Goal: Information Seeking & Learning: Learn about a topic

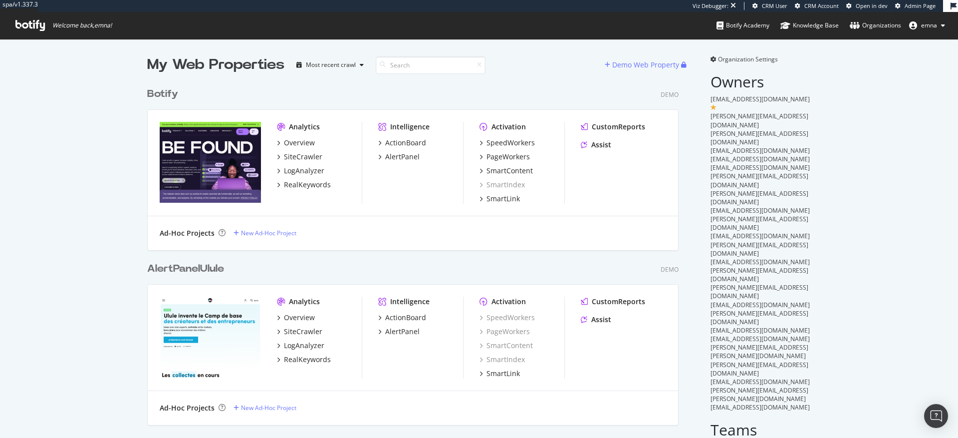
scroll to position [1048, 539]
click at [588, 141] on div "Assist" at bounding box center [596, 145] width 30 height 10
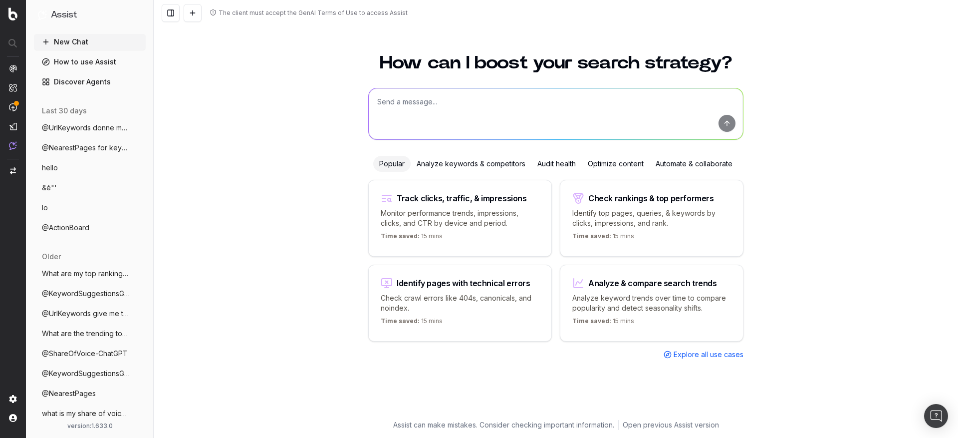
click at [414, 109] on textarea at bounding box center [556, 113] width 374 height 51
type textarea "@GoogleURLInspection"
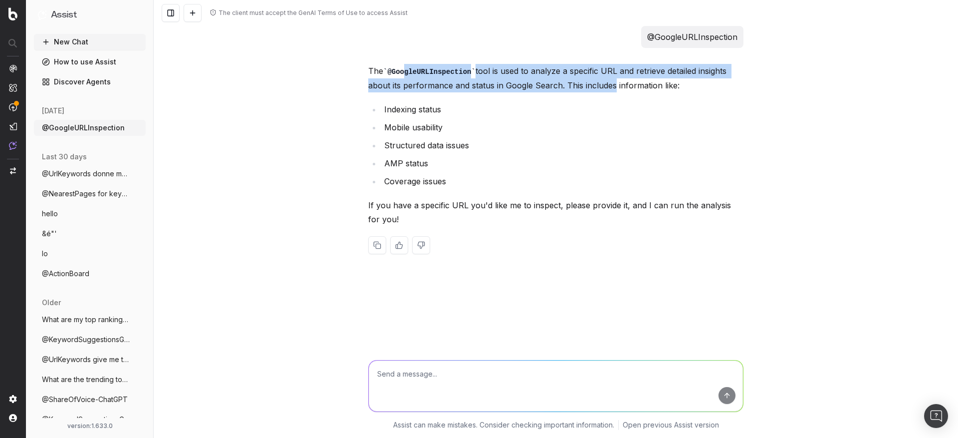
drag, startPoint x: 421, startPoint y: 73, endPoint x: 619, endPoint y: 83, distance: 198.9
click at [611, 83] on p "The @GoogleURLInspection tool is used to analyze a specific URL and retrieve de…" at bounding box center [555, 78] width 375 height 28
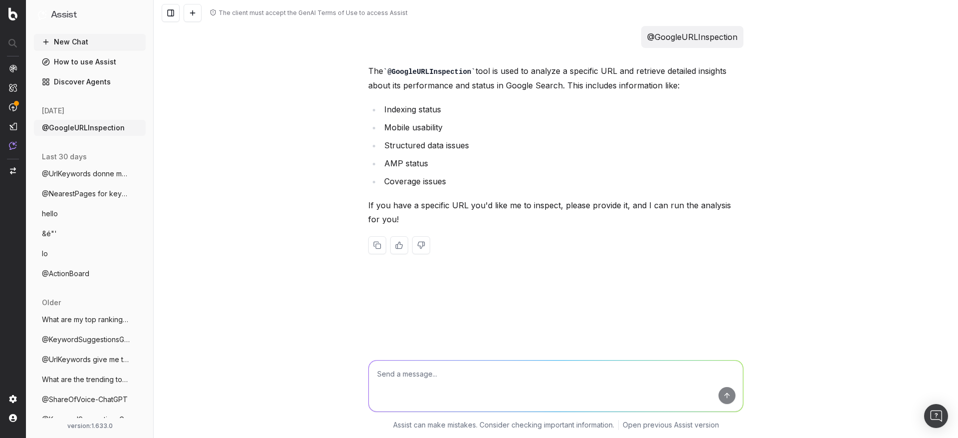
click at [684, 90] on p "The @GoogleURLInspection tool is used to analyze a specific URL and retrieve de…" at bounding box center [555, 78] width 375 height 28
drag, startPoint x: 673, startPoint y: 87, endPoint x: 502, endPoint y: 73, distance: 171.3
click at [502, 73] on p "The @GoogleURLInspection tool is used to analyze a specific URL and retrieve de…" at bounding box center [555, 78] width 375 height 28
click at [498, 76] on p "The @GoogleURLInspection tool is used to analyze a specific URL and retrieve de…" at bounding box center [555, 78] width 375 height 28
drag, startPoint x: 375, startPoint y: 87, endPoint x: 524, endPoint y: 87, distance: 148.7
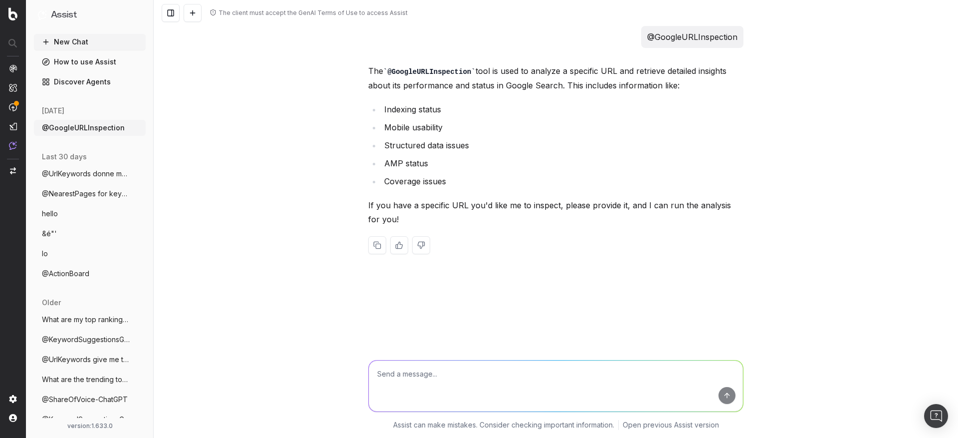
click at [522, 87] on p "The @GoogleURLInspection tool is used to analyze a specific URL and retrieve de…" at bounding box center [555, 78] width 375 height 28
drag, startPoint x: 565, startPoint y: 87, endPoint x: 687, endPoint y: 90, distance: 121.8
click at [687, 90] on p "The @GoogleURLInspection tool is used to analyze a specific URL and retrieve de…" at bounding box center [555, 78] width 375 height 28
click at [409, 108] on li "Indexing status" at bounding box center [562, 109] width 362 height 14
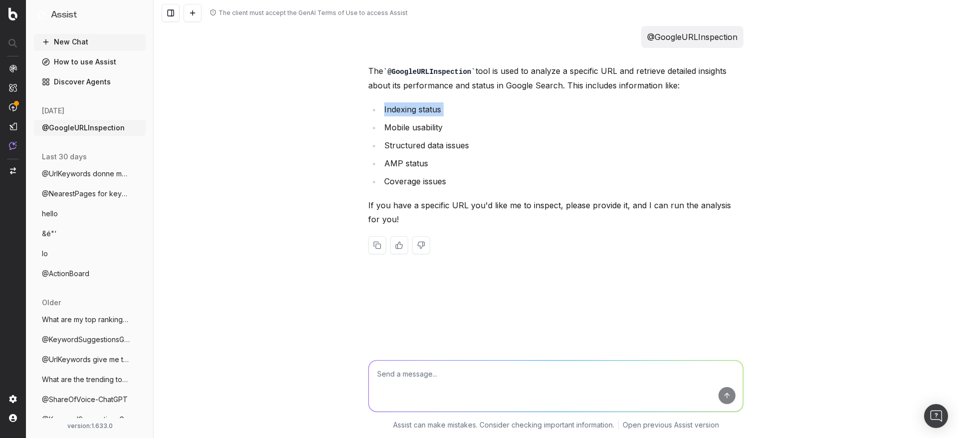
click at [409, 108] on li "Indexing status" at bounding box center [562, 109] width 362 height 14
click at [476, 121] on li "Mobile usability" at bounding box center [562, 127] width 362 height 14
drag, startPoint x: 383, startPoint y: 70, endPoint x: 474, endPoint y: 73, distance: 90.9
click at [474, 73] on p "The @GoogleURLInspection tool is used to analyze a specific URL and retrieve de…" at bounding box center [555, 78] width 375 height 28
click at [395, 373] on textarea at bounding box center [556, 385] width 374 height 51
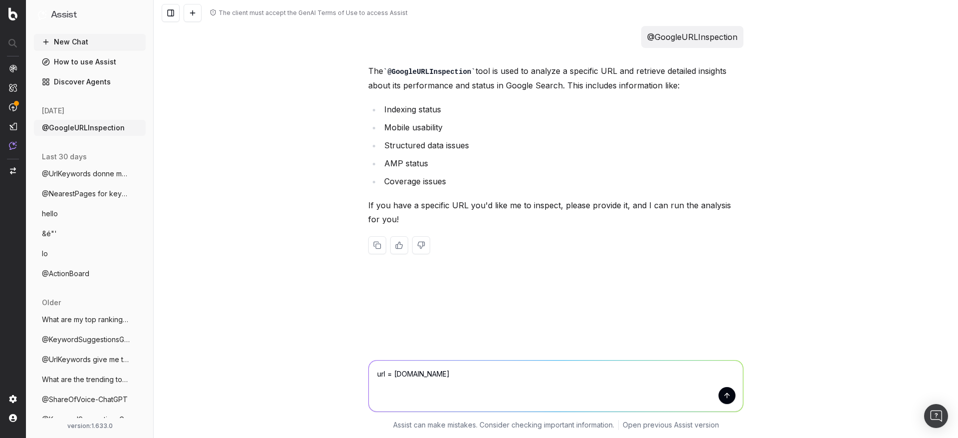
type textarea "url = botify.com"
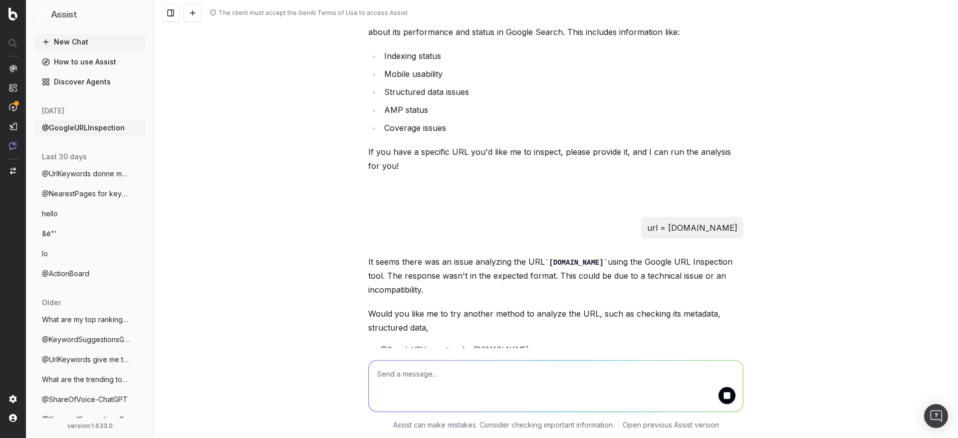
scroll to position [101, 0]
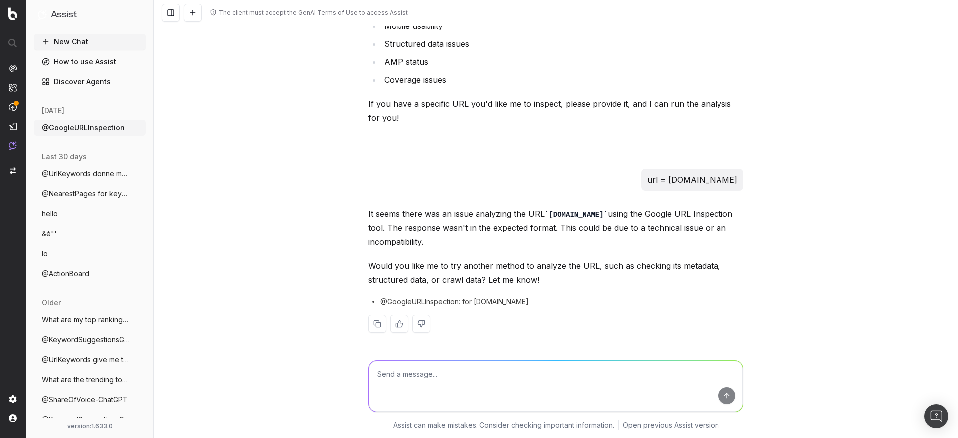
click at [514, 302] on div "@GoogleURLInspection: for botify.com" at bounding box center [555, 301] width 375 height 10
click at [489, 392] on textarea at bounding box center [556, 385] width 374 height 51
paste textarea "[URL][DOMAIN_NAME]"
type textarea "[URL][DOMAIN_NAME]"
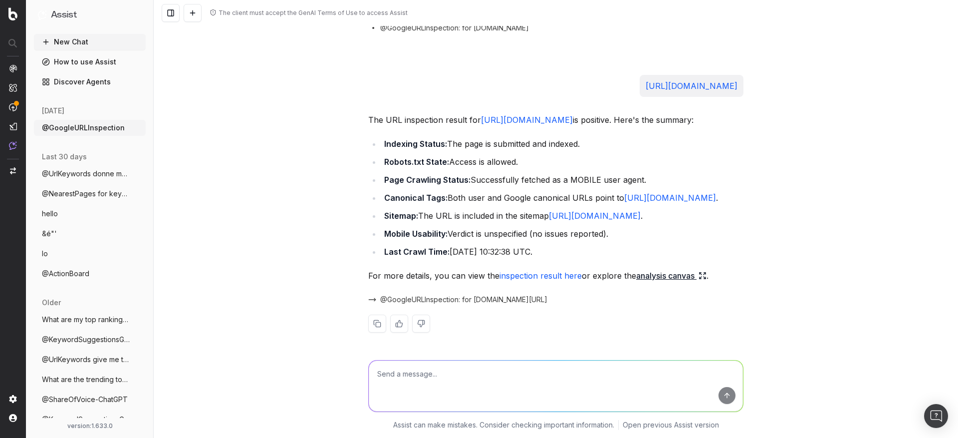
scroll to position [372, 0]
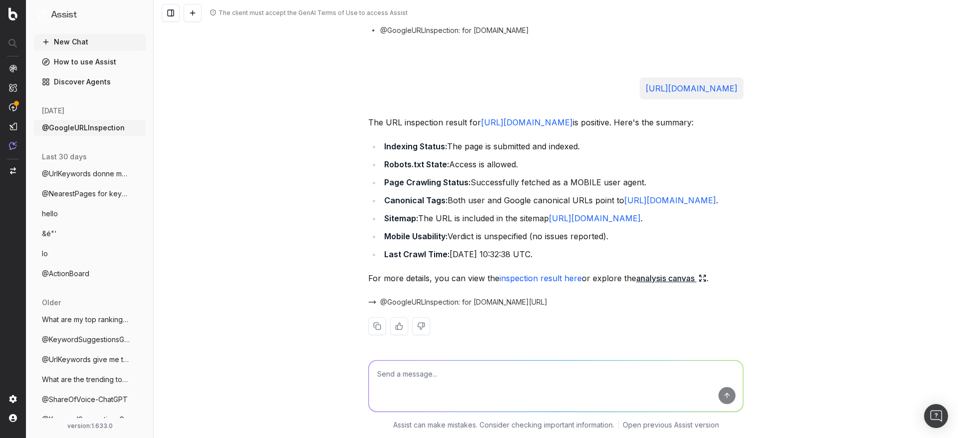
click at [686, 278] on link "analysis canvas" at bounding box center [671, 278] width 70 height 14
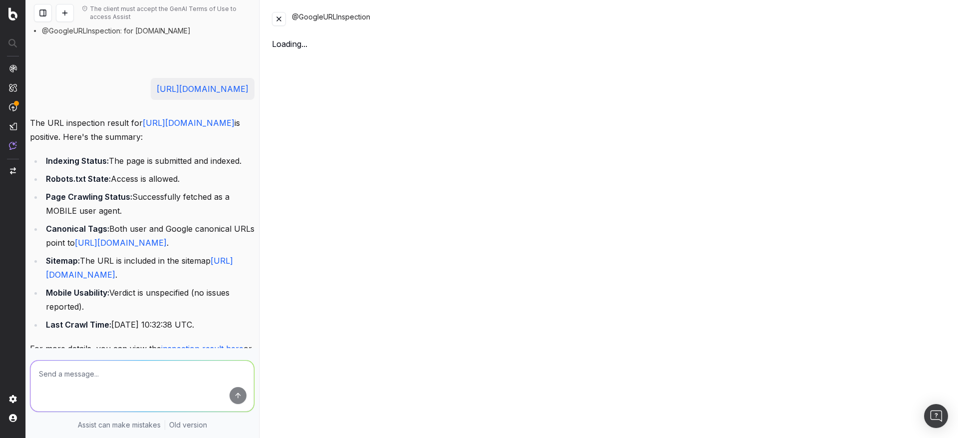
scroll to position [414, 0]
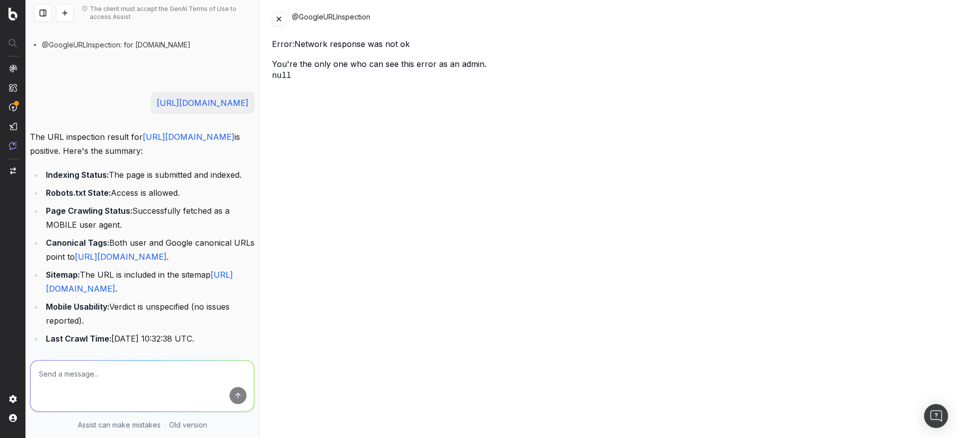
click at [279, 15] on button at bounding box center [279, 19] width 14 height 14
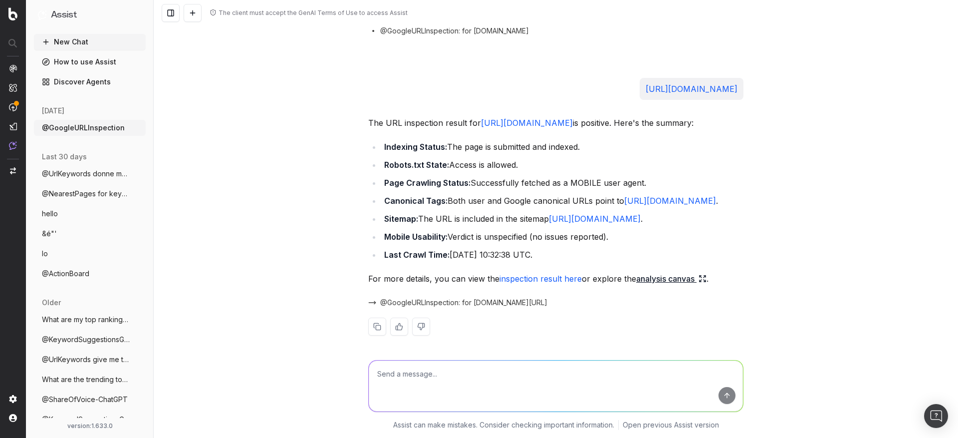
scroll to position [0, 0]
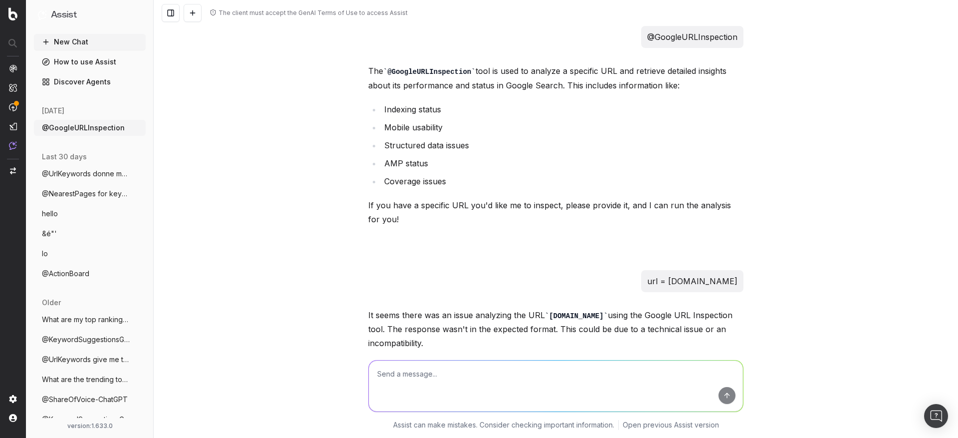
click at [694, 37] on p "@GoogleURLInspection" at bounding box center [692, 37] width 90 height 14
copy p "@GoogleURLInspection"
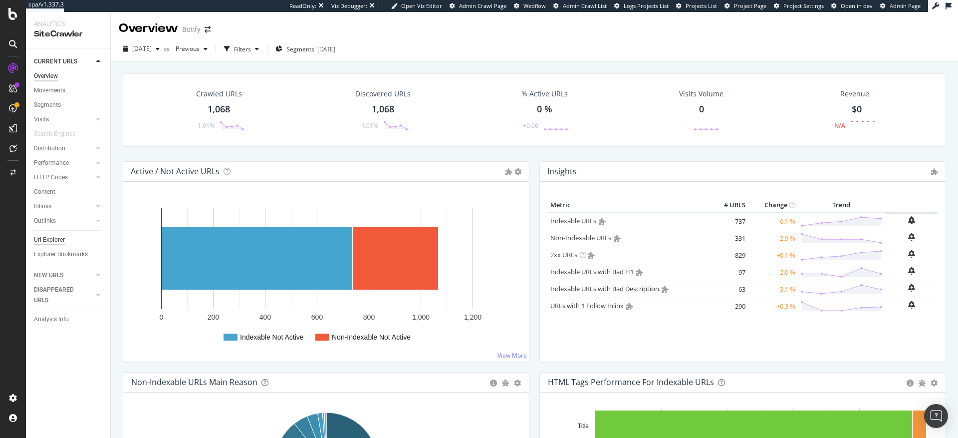
click at [54, 235] on div "Url Explorer" at bounding box center [49, 240] width 31 height 10
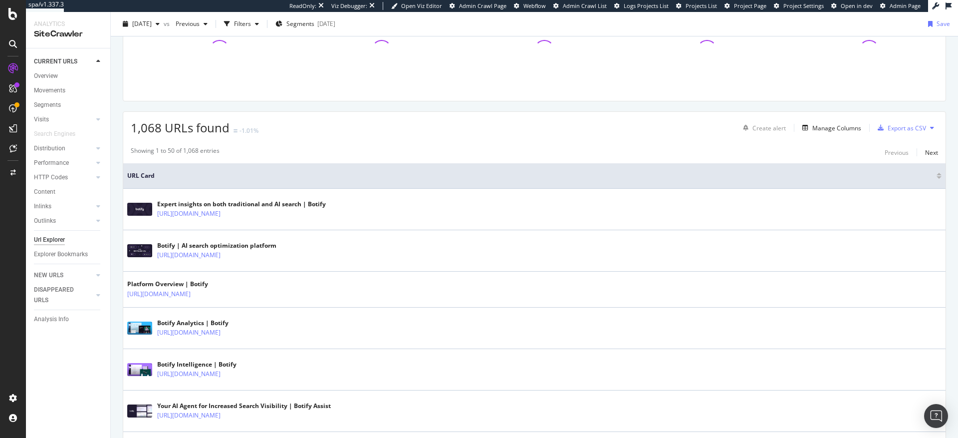
scroll to position [159, 0]
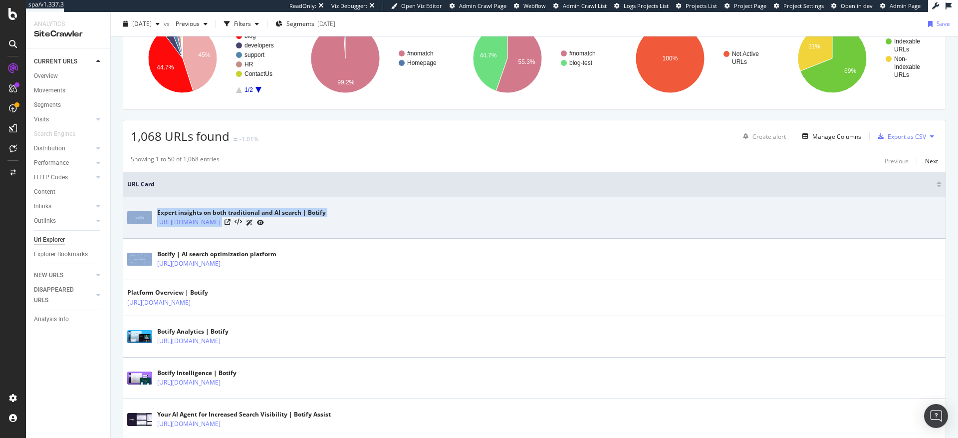
drag, startPoint x: 154, startPoint y: 222, endPoint x: 240, endPoint y: 221, distance: 85.3
click at [240, 221] on div "Expert insights on both traditional and AI search | Botify https://www.botify.c…" at bounding box center [534, 217] width 814 height 25
click at [238, 229] on div "Expert insights on both traditional and AI search | Botify https://www.botify.c…" at bounding box center [534, 217] width 814 height 25
click at [231, 223] on icon at bounding box center [228, 222] width 6 height 6
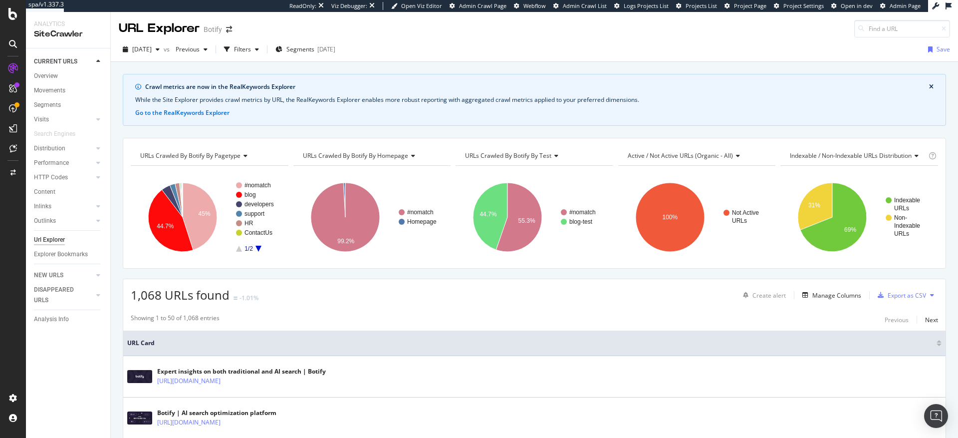
scroll to position [159, 0]
